Goal: Information Seeking & Learning: Learn about a topic

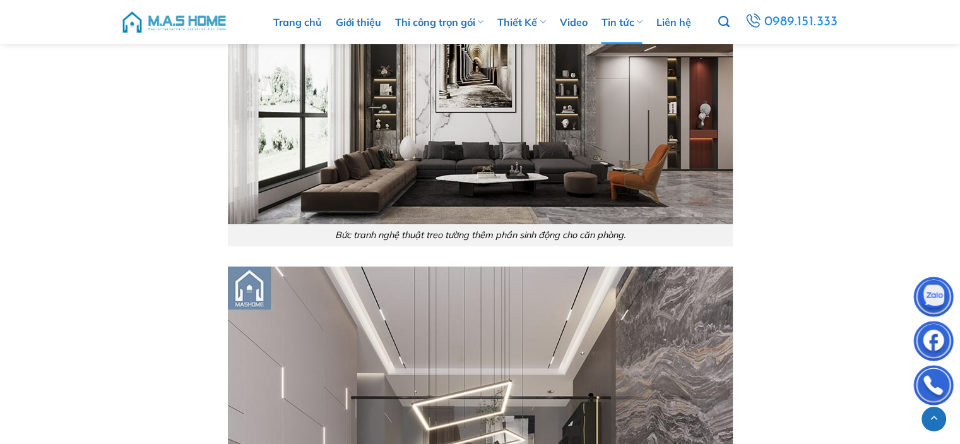
scroll to position [4796, 0]
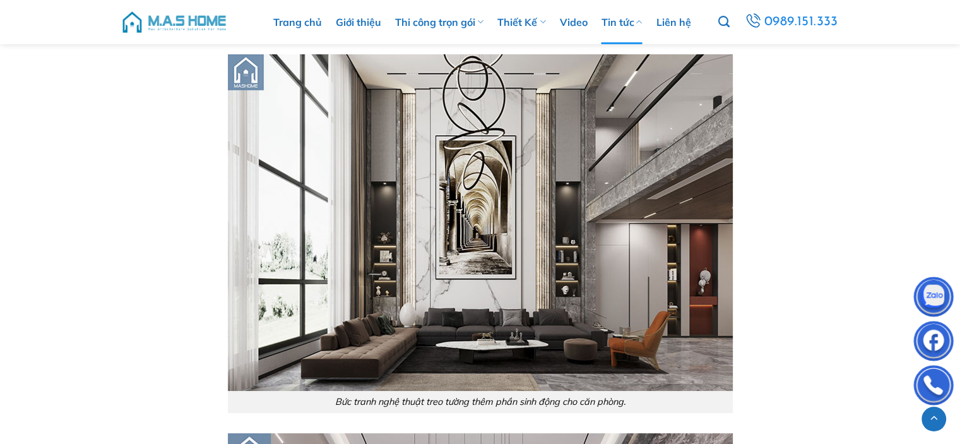
click at [616, 27] on link "Tin tức" at bounding box center [621, 22] width 41 height 44
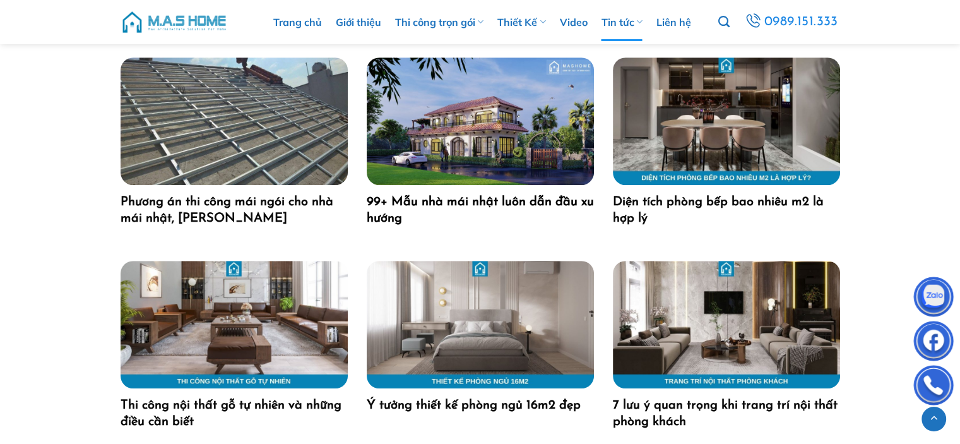
scroll to position [757, 0]
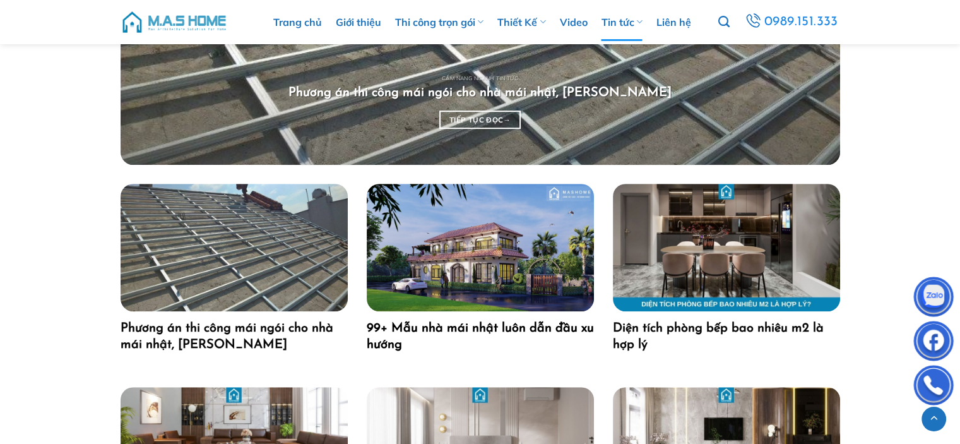
click at [430, 335] on link "99+ Mẫu nhà mái nhật luôn dẫn đầu xu hướng" at bounding box center [480, 336] width 227 height 33
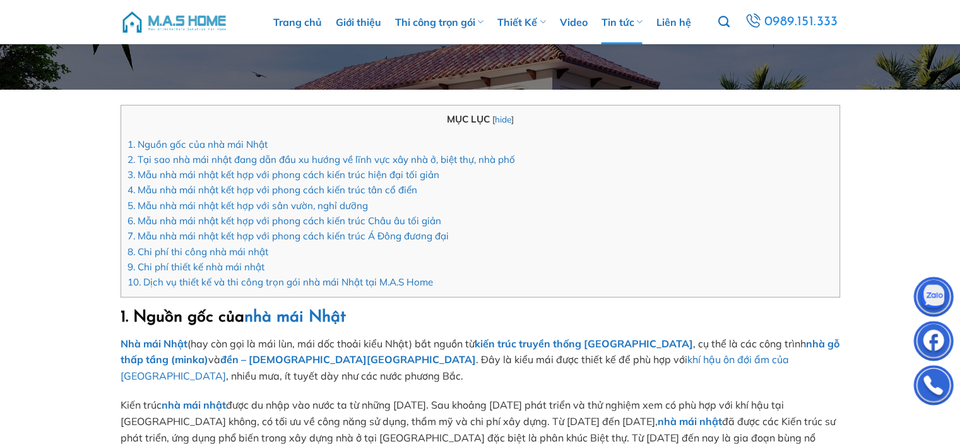
scroll to position [316, 0]
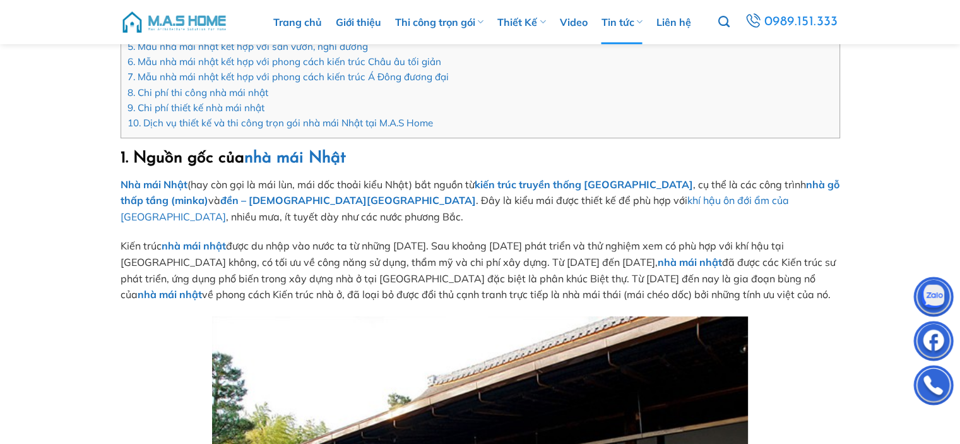
click at [210, 245] on strong "nhà mái nhật" at bounding box center [194, 245] width 64 height 13
click at [204, 244] on strong "nhà mái nhật" at bounding box center [194, 245] width 64 height 13
click at [658, 259] on strong "nhà mái nhật" at bounding box center [690, 262] width 64 height 13
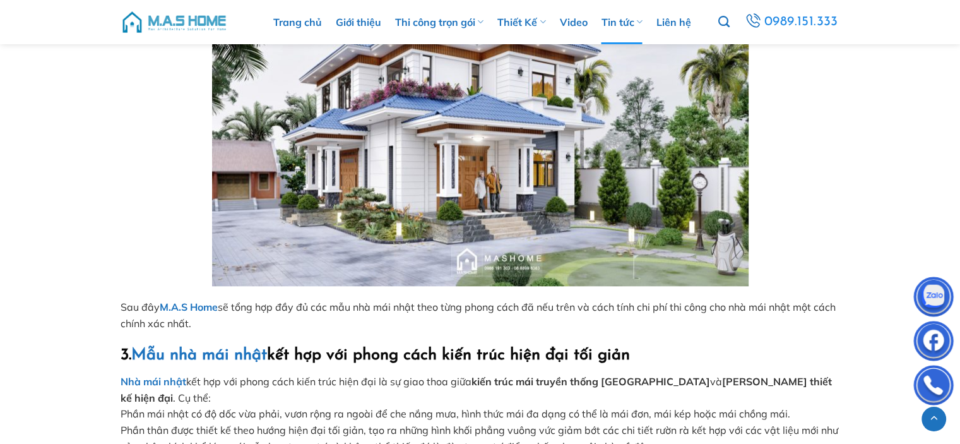
scroll to position [1325, 0]
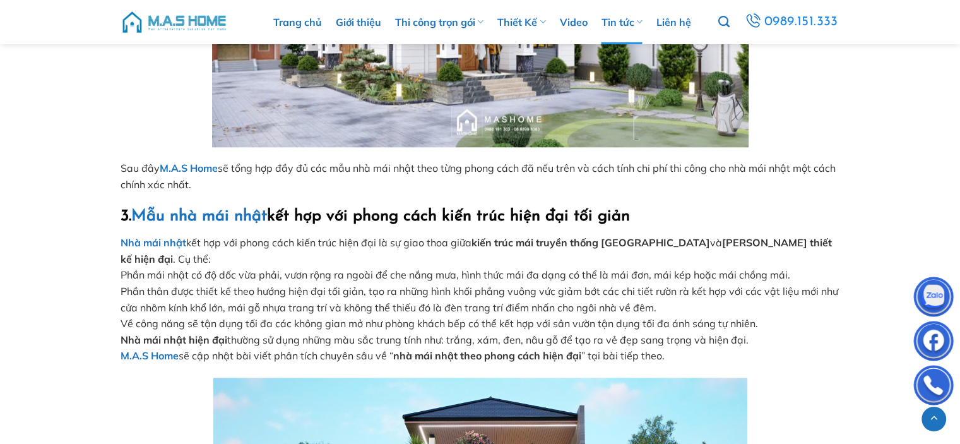
click at [197, 167] on strong "M.A.S Home" at bounding box center [189, 168] width 58 height 13
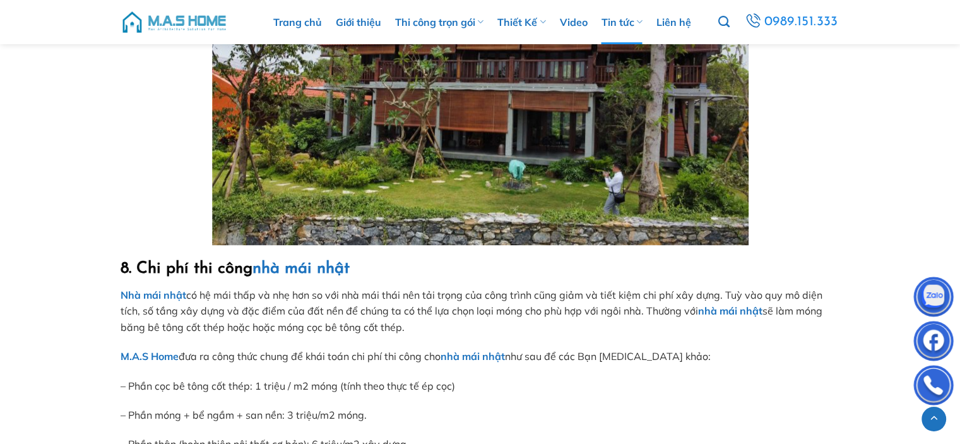
scroll to position [30004, 0]
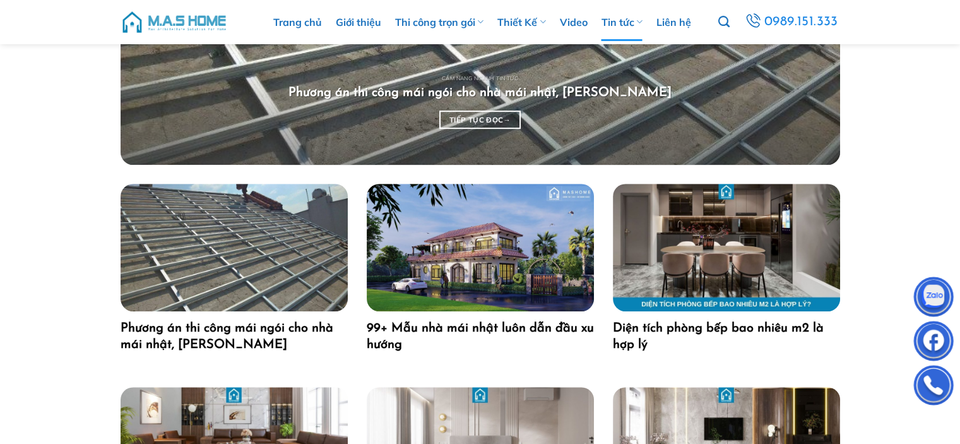
click at [384, 80] on p "Cẩm nang ngành Tin tức" at bounding box center [480, 78] width 504 height 6
click at [478, 129] on div "Cẩm nang ngành Tin tức Phương án thi công mái ngói cho nhà mái nhật, mái thái M…" at bounding box center [480, 101] width 719 height 126
click at [478, 127] on link "Tiếp tục đọc →" at bounding box center [479, 119] width 81 height 18
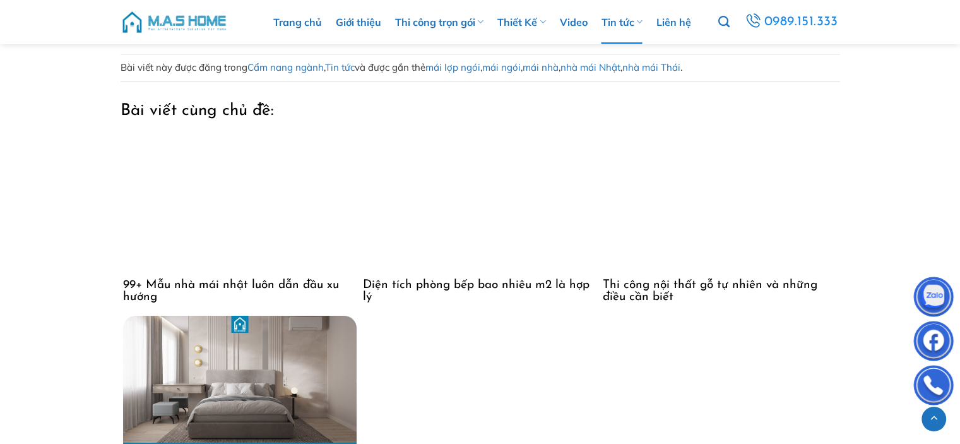
scroll to position [4228, 0]
